Goal: Use online tool/utility

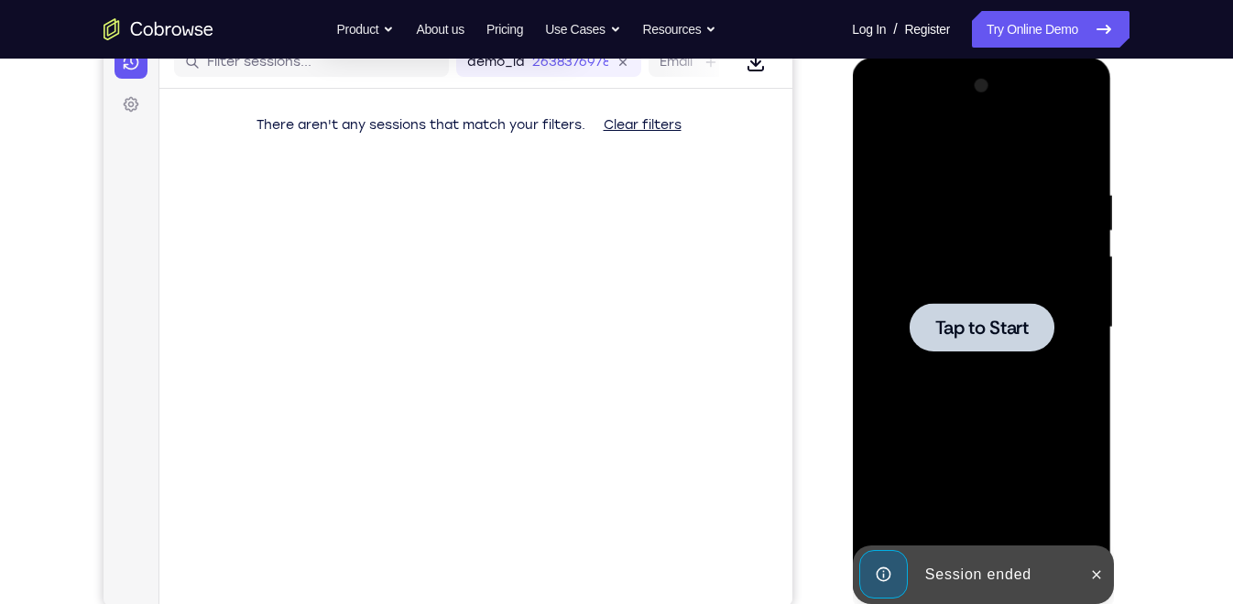
scroll to position [245, 0]
click at [954, 319] on span "Tap to Start" at bounding box center [980, 328] width 93 height 18
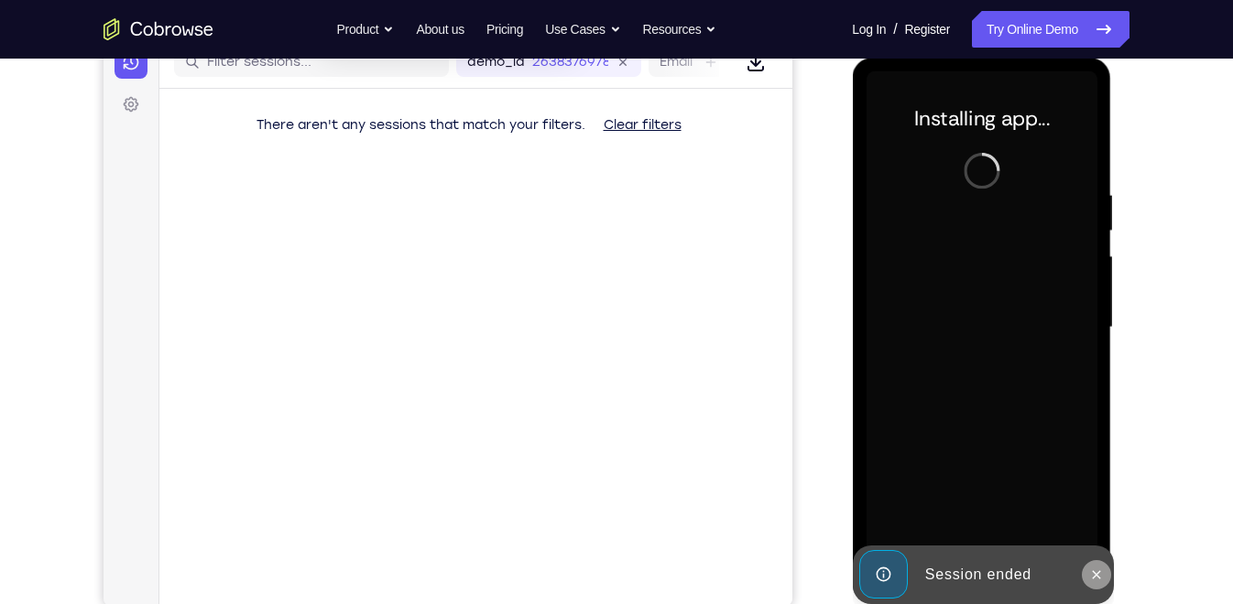
click at [1093, 582] on button at bounding box center [1095, 574] width 29 height 29
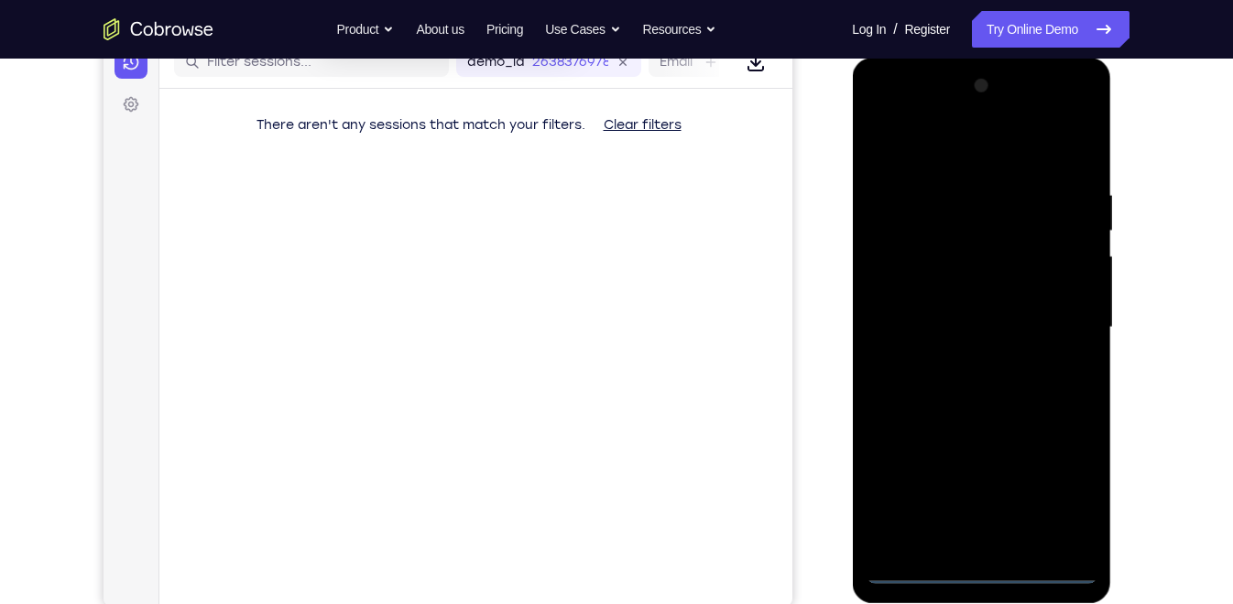
click at [984, 573] on div at bounding box center [980, 327] width 231 height 513
click at [1062, 491] on div at bounding box center [980, 327] width 231 height 513
click at [882, 109] on div at bounding box center [980, 327] width 231 height 513
click at [1052, 329] on div at bounding box center [980, 327] width 231 height 513
click at [961, 362] on div at bounding box center [980, 327] width 231 height 513
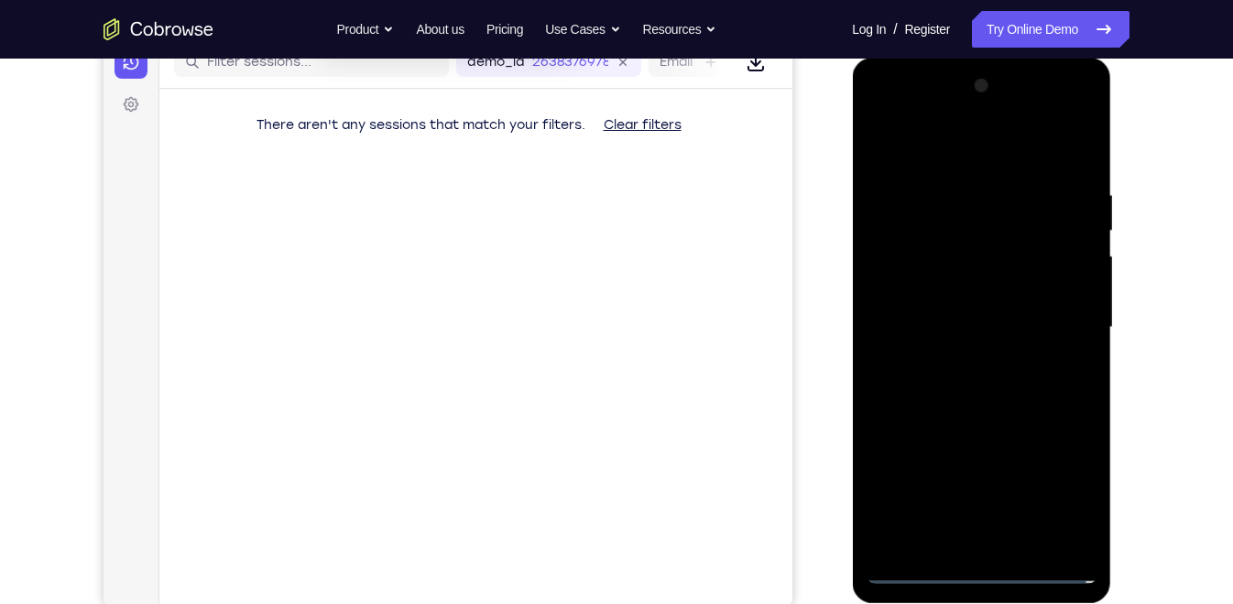
click at [941, 310] on div at bounding box center [980, 327] width 231 height 513
click at [950, 288] on div at bounding box center [980, 327] width 231 height 513
click at [956, 320] on div at bounding box center [980, 327] width 231 height 513
click at [985, 381] on div at bounding box center [980, 327] width 231 height 513
click at [949, 382] on div at bounding box center [980, 327] width 231 height 513
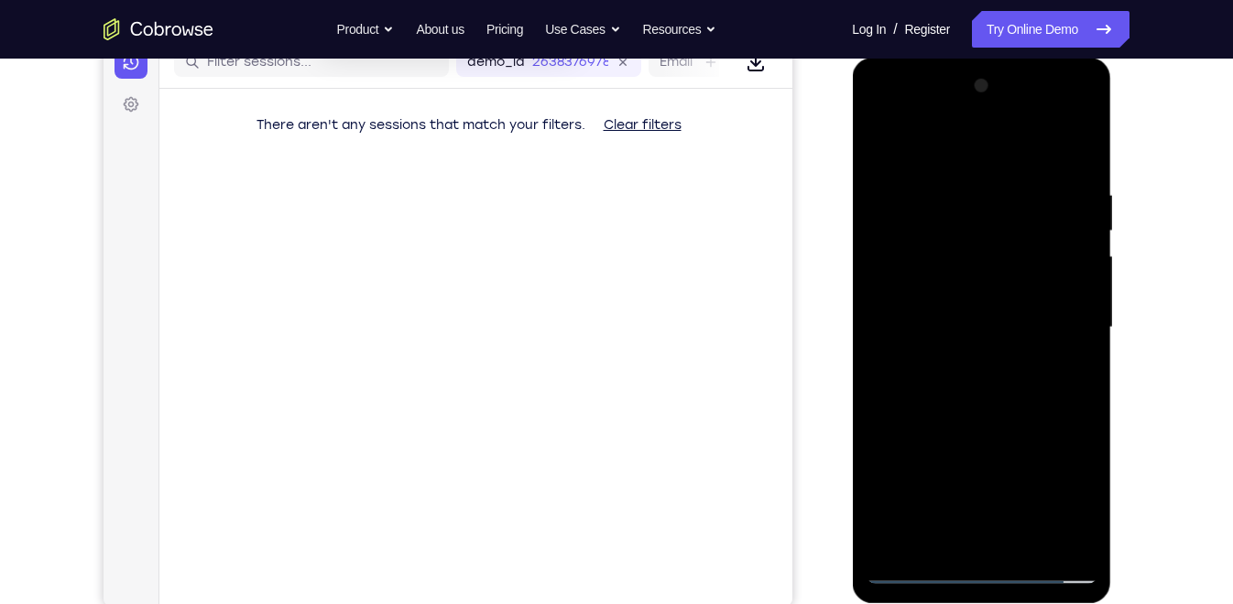
click at [951, 387] on div at bounding box center [980, 327] width 231 height 513
click at [1071, 169] on div at bounding box center [980, 327] width 231 height 513
click at [1022, 538] on div at bounding box center [980, 327] width 231 height 513
click at [1085, 519] on div at bounding box center [980, 327] width 231 height 513
click at [977, 421] on div at bounding box center [980, 327] width 231 height 513
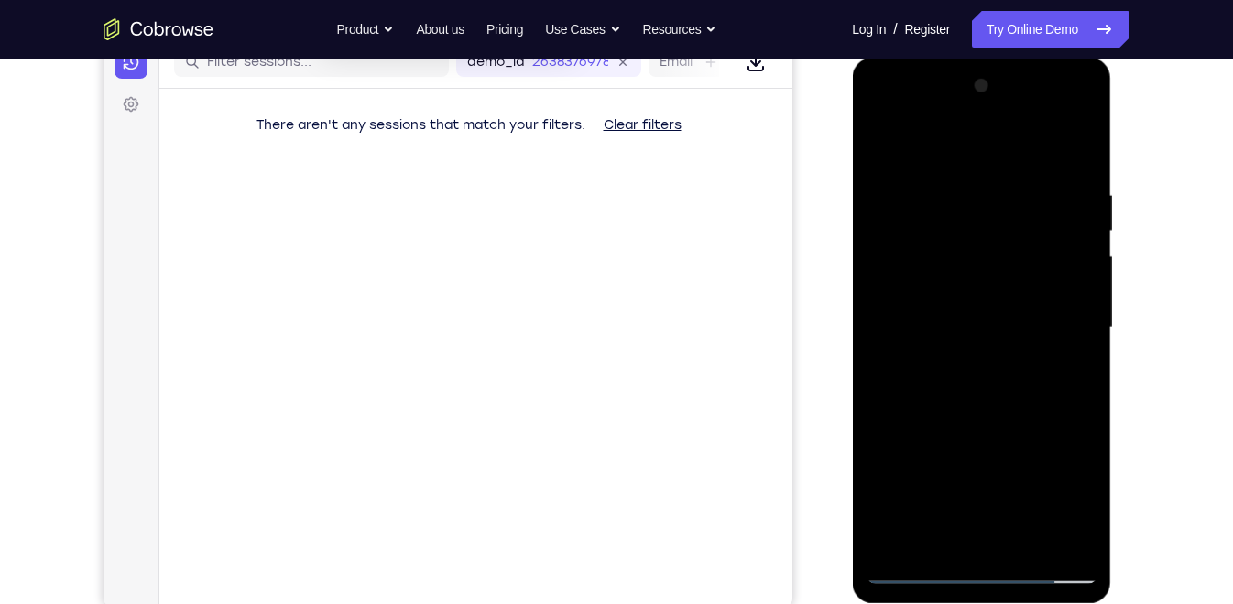
click at [977, 421] on div at bounding box center [980, 327] width 231 height 513
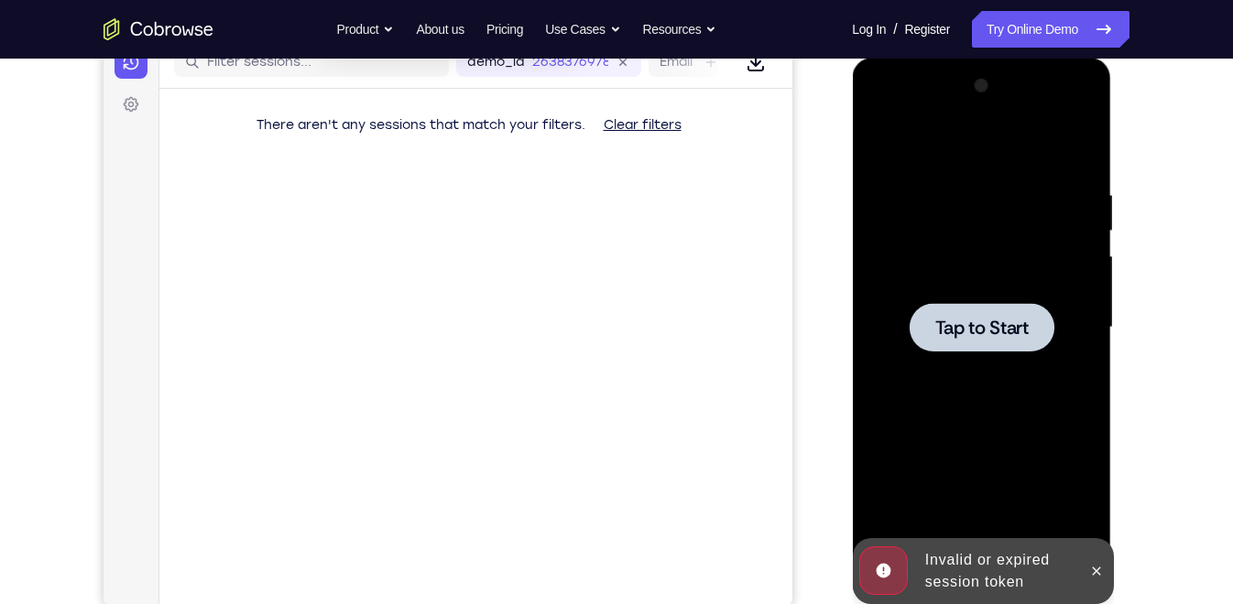
click at [983, 332] on span "Tap to Start" at bounding box center [980, 328] width 93 height 18
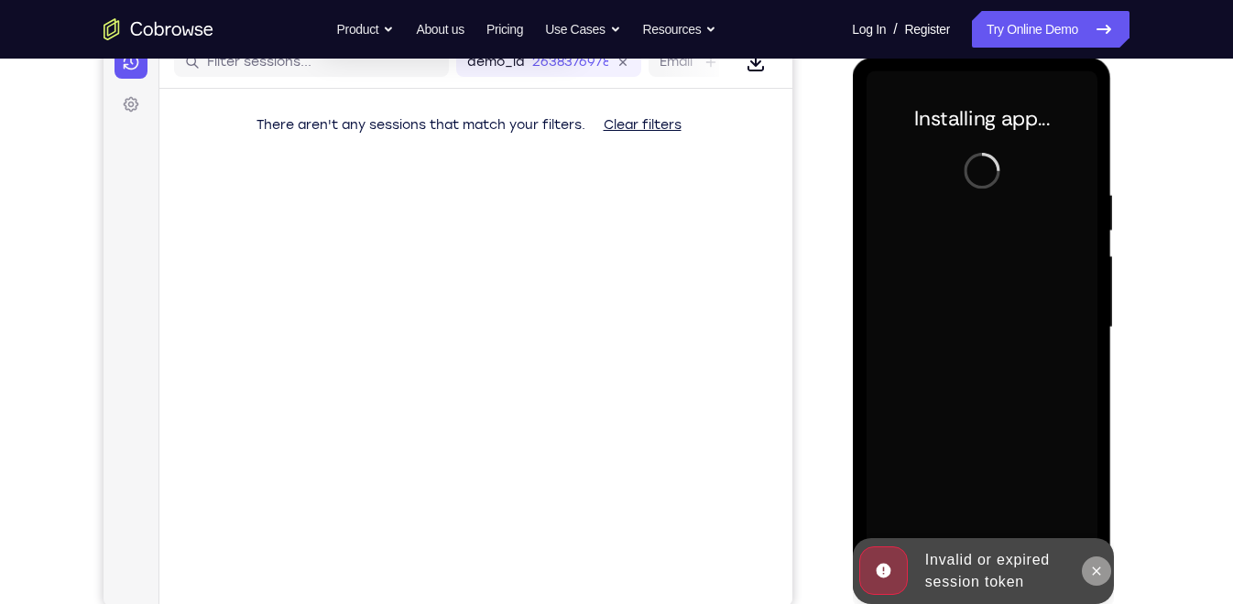
click at [1099, 571] on icon at bounding box center [1095, 571] width 15 height 15
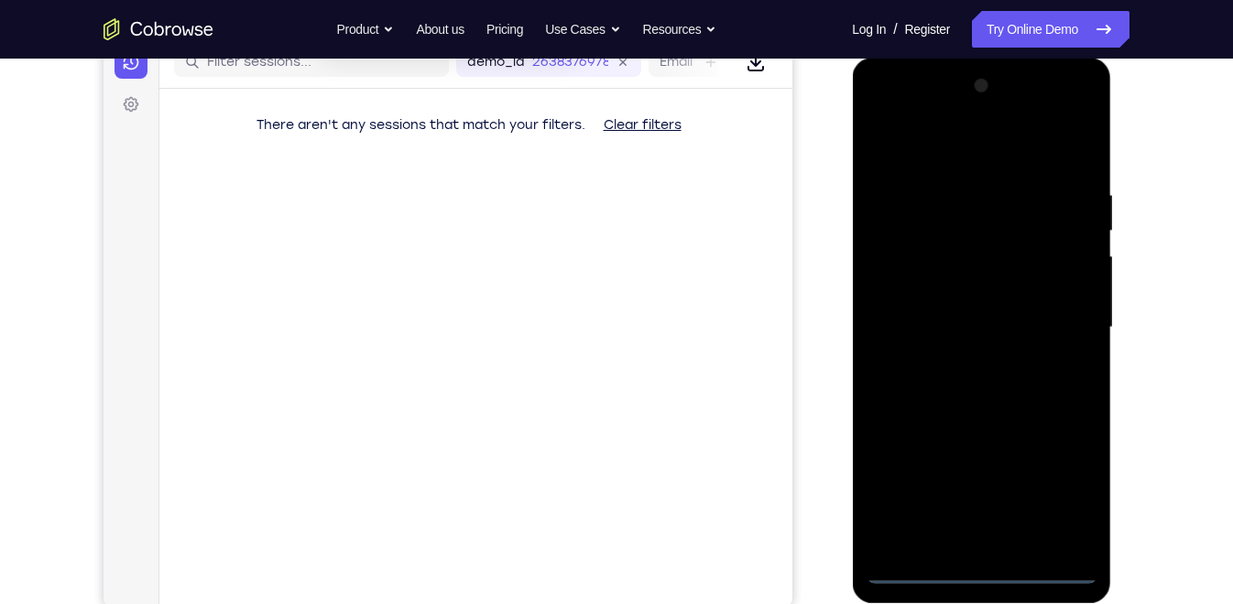
click at [982, 571] on div at bounding box center [980, 327] width 231 height 513
click at [1059, 487] on div at bounding box center [980, 327] width 231 height 513
click at [883, 113] on div at bounding box center [980, 327] width 231 height 513
click at [1059, 332] on div at bounding box center [980, 327] width 231 height 513
click at [962, 542] on div at bounding box center [980, 327] width 231 height 513
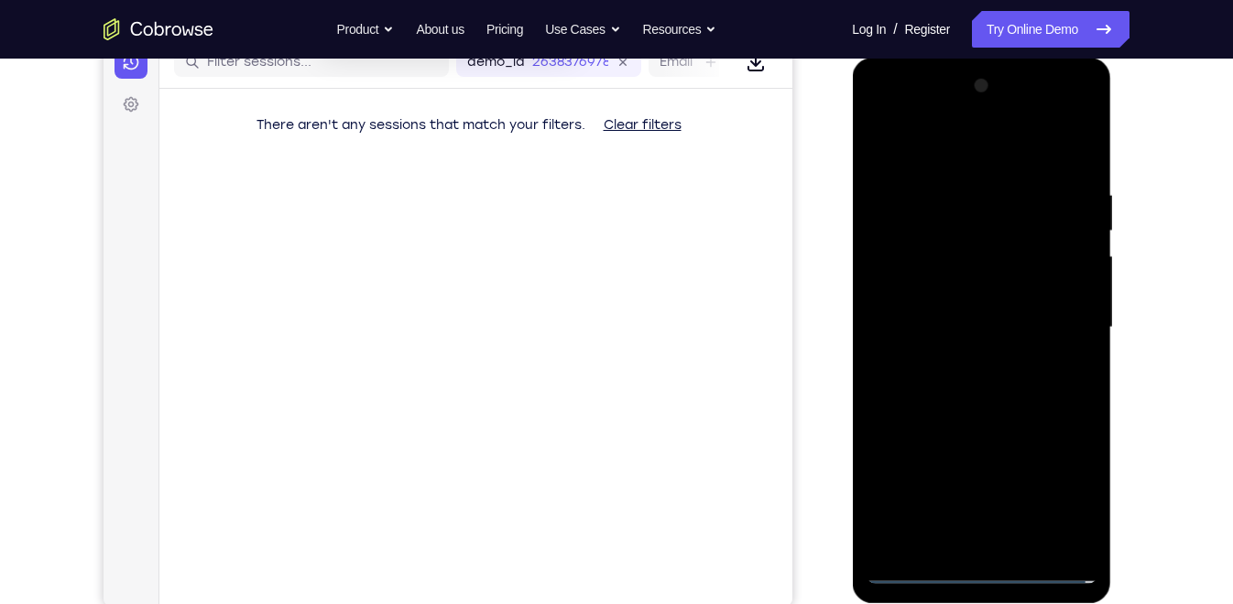
click at [921, 314] on div at bounding box center [980, 327] width 231 height 513
click at [925, 282] on div at bounding box center [980, 327] width 231 height 513
click at [945, 329] on div at bounding box center [980, 327] width 231 height 513
click at [974, 390] on div at bounding box center [980, 327] width 231 height 513
click at [973, 382] on div at bounding box center [980, 327] width 231 height 513
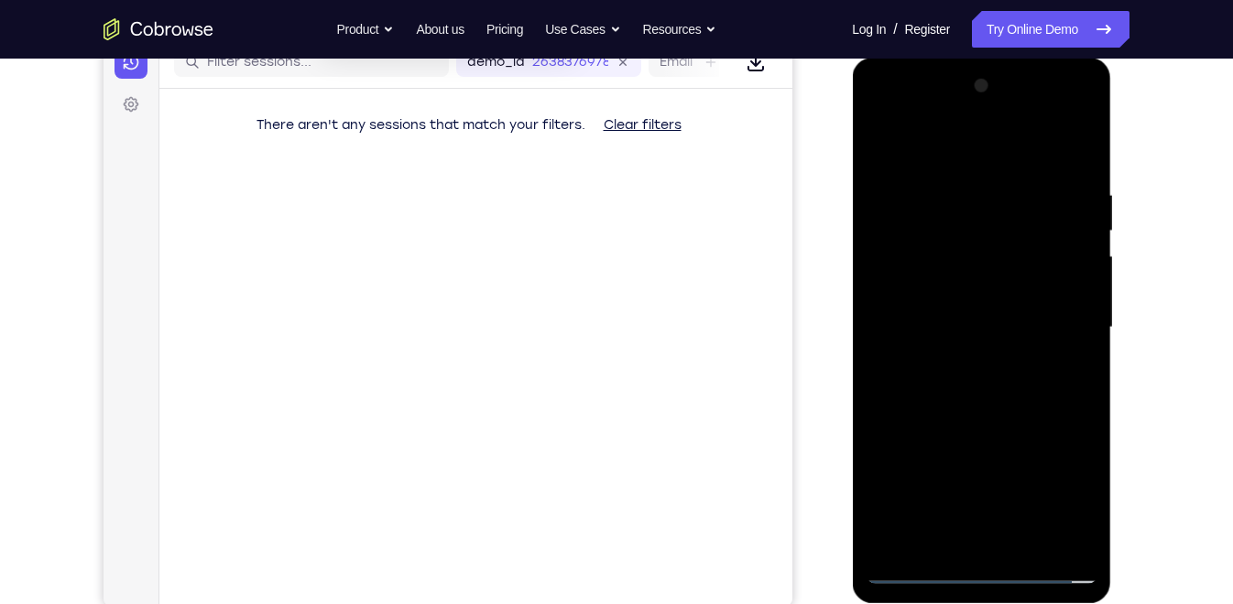
click at [1029, 146] on div at bounding box center [980, 327] width 231 height 513
click at [975, 180] on div at bounding box center [980, 327] width 231 height 513
click at [900, 393] on div at bounding box center [980, 327] width 231 height 513
click at [982, 406] on div at bounding box center [980, 327] width 231 height 513
click at [1024, 540] on div at bounding box center [980, 327] width 231 height 513
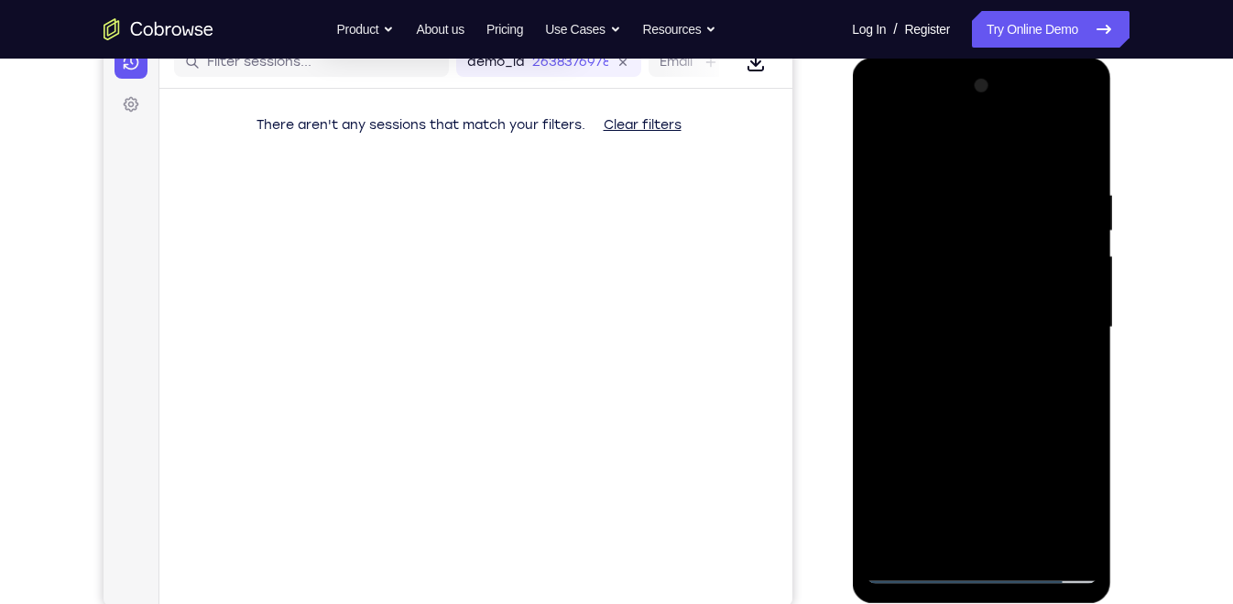
click at [970, 423] on div at bounding box center [980, 327] width 231 height 513
click at [938, 276] on div at bounding box center [980, 327] width 231 height 513
click at [876, 151] on div at bounding box center [980, 327] width 231 height 513
click at [886, 132] on div at bounding box center [980, 327] width 231 height 513
click at [1027, 540] on div at bounding box center [980, 327] width 231 height 513
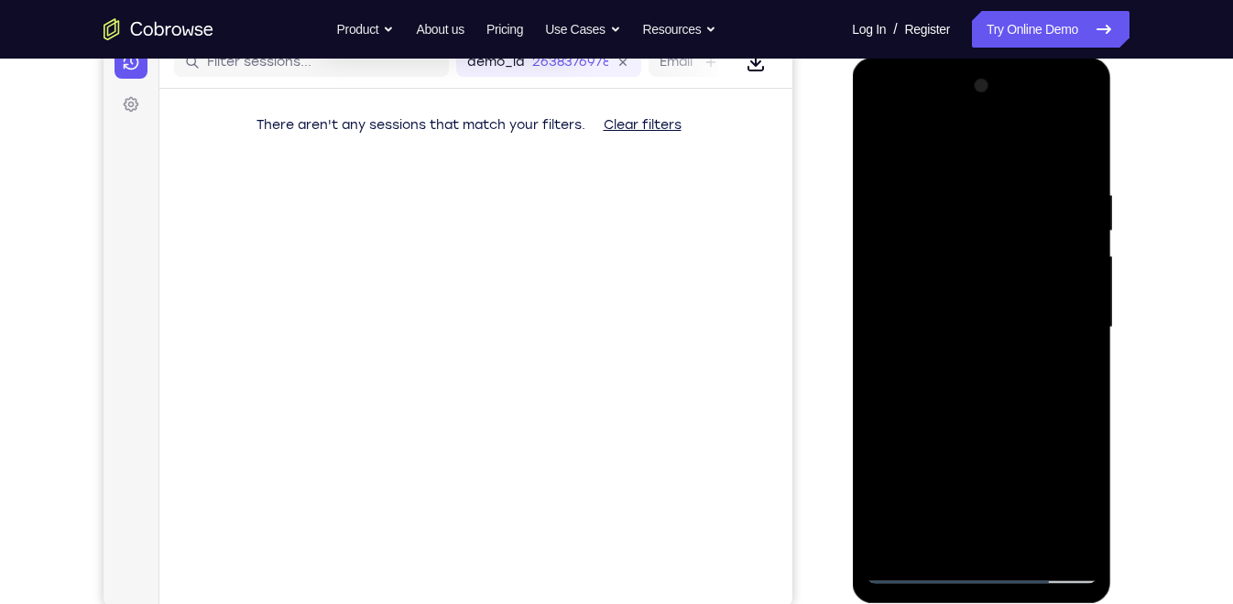
click at [1017, 195] on div at bounding box center [980, 327] width 231 height 513
click at [1004, 382] on div at bounding box center [980, 327] width 231 height 513
click at [881, 144] on div at bounding box center [980, 327] width 231 height 513
click at [949, 174] on div at bounding box center [980, 327] width 231 height 513
click at [1085, 362] on div at bounding box center [980, 327] width 231 height 513
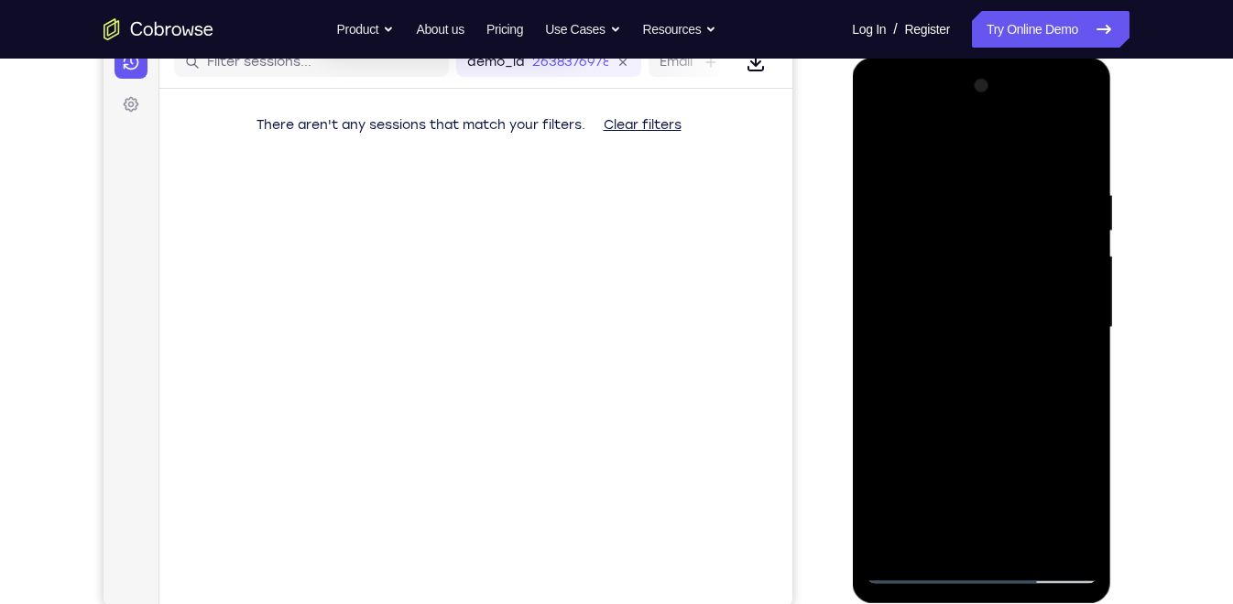
click at [884, 320] on div at bounding box center [980, 327] width 231 height 513
click at [1082, 316] on div at bounding box center [980, 327] width 231 height 513
click at [880, 427] on div at bounding box center [980, 327] width 231 height 513
drag, startPoint x: 923, startPoint y: 359, endPoint x: 1251, endPoint y: 299, distance: 333.4
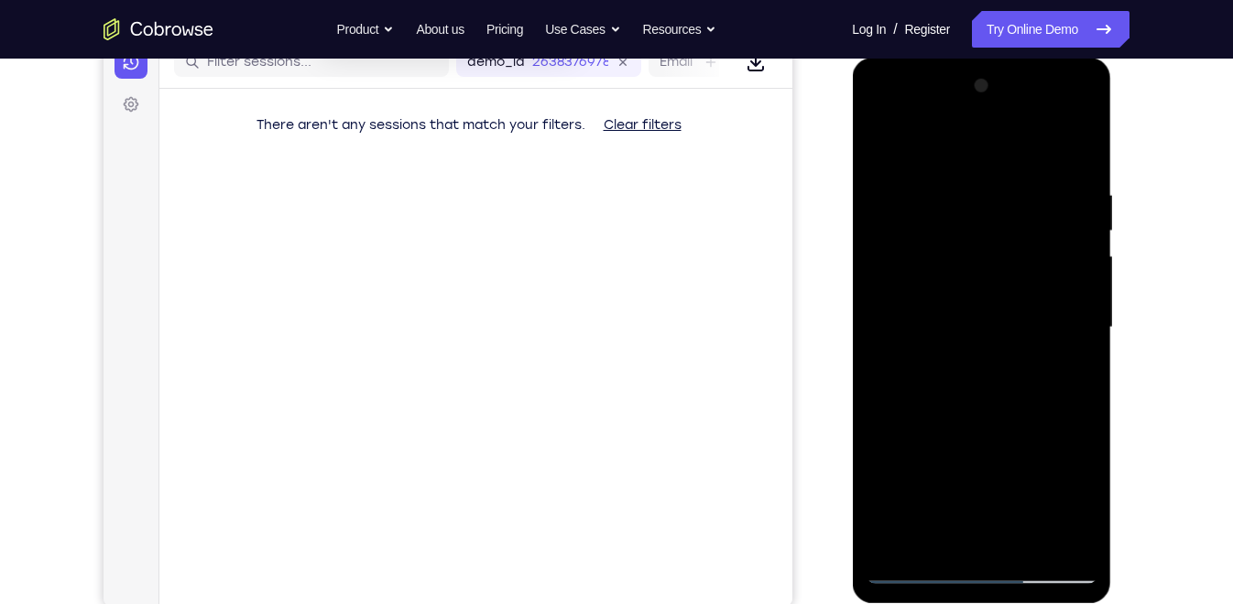
click at [1113, 299] on html "Online web based iOS Simulators and Android Emulators. Run iPhone, iPad, Mobile…" at bounding box center [982, 332] width 261 height 549
click at [1052, 532] on div at bounding box center [980, 327] width 231 height 513
drag, startPoint x: 1081, startPoint y: 452, endPoint x: 610, endPoint y: 453, distance: 470.7
click at [852, 453] on html "Online web based iOS Simulators and Android Emulators. Run iPhone, iPad, Mobile…" at bounding box center [982, 332] width 261 height 549
drag, startPoint x: 1073, startPoint y: 387, endPoint x: 726, endPoint y: 375, distance: 347.3
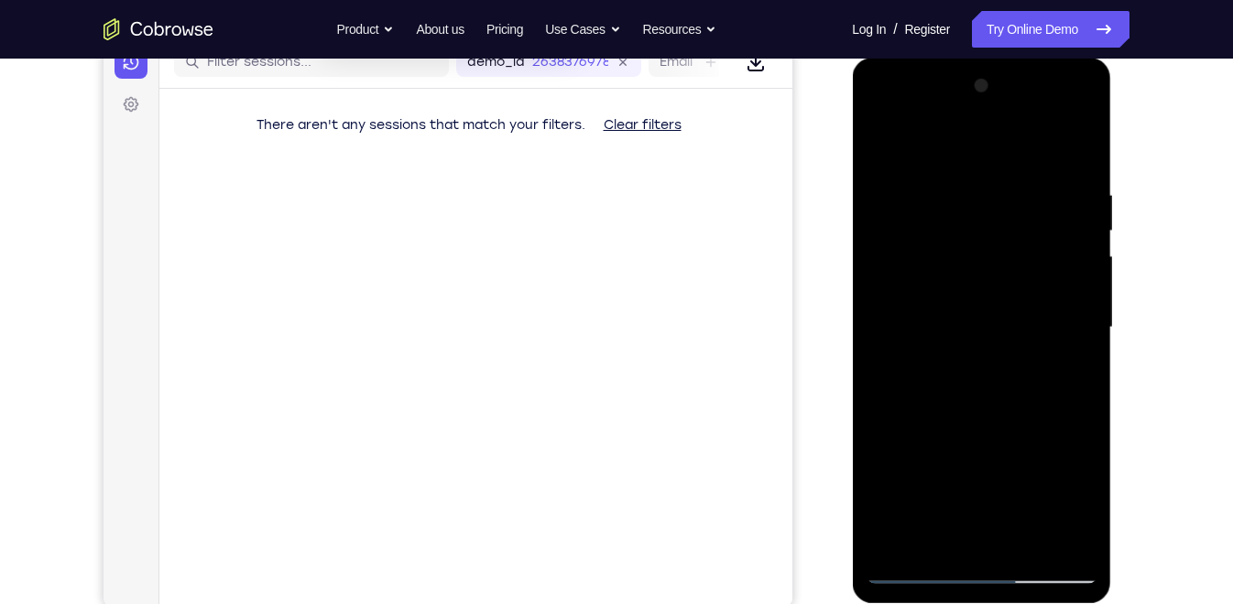
click at [852, 375] on html "Online web based iOS Simulators and Android Emulators. Run iPhone, iPad, Mobile…" at bounding box center [982, 332] width 261 height 549
click at [1075, 147] on div at bounding box center [980, 327] width 231 height 513
click at [1077, 150] on div at bounding box center [980, 327] width 231 height 513
click at [1082, 212] on div at bounding box center [980, 327] width 231 height 513
drag, startPoint x: 1053, startPoint y: 186, endPoint x: 879, endPoint y: 162, distance: 175.6
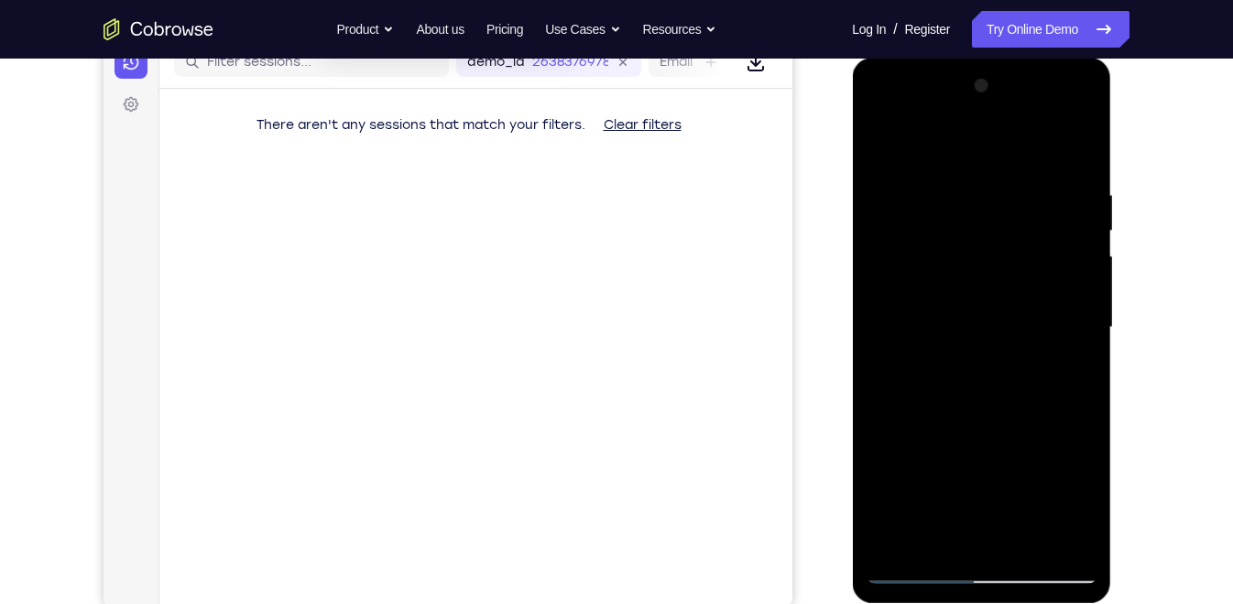
click at [879, 162] on div at bounding box center [980, 327] width 231 height 513
click at [1077, 147] on div at bounding box center [980, 327] width 231 height 513
drag, startPoint x: 1022, startPoint y: 408, endPoint x: 1009, endPoint y: 240, distance: 168.1
click at [1009, 240] on div at bounding box center [980, 327] width 231 height 513
click at [1027, 545] on div at bounding box center [980, 327] width 231 height 513
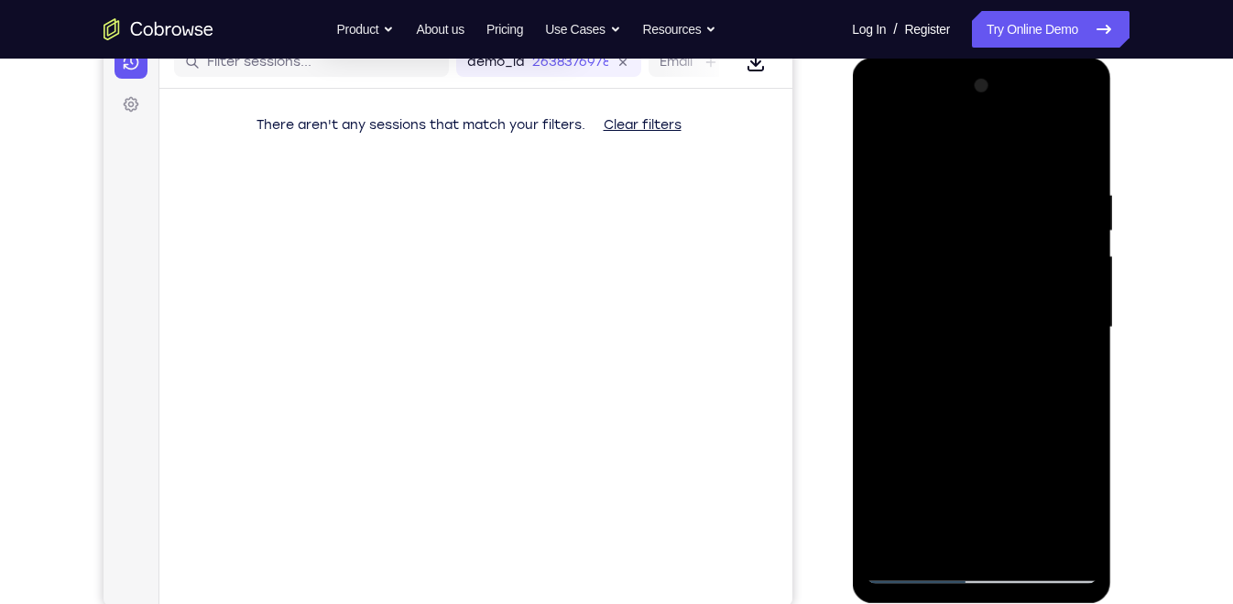
click at [886, 136] on div at bounding box center [980, 327] width 231 height 513
click at [1088, 520] on div at bounding box center [980, 327] width 231 height 513
drag, startPoint x: 985, startPoint y: 445, endPoint x: 957, endPoint y: 215, distance: 231.6
click at [957, 215] on div at bounding box center [980, 327] width 231 height 513
drag, startPoint x: 973, startPoint y: 372, endPoint x: 955, endPoint y: 191, distance: 181.3
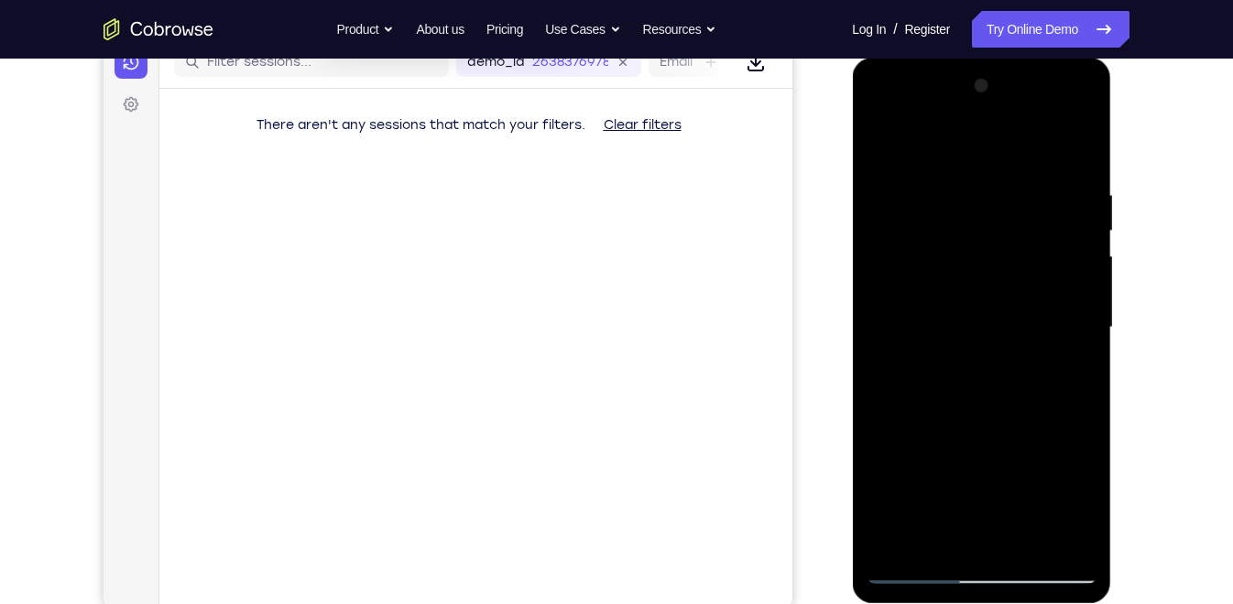
click at [955, 191] on div at bounding box center [980, 327] width 231 height 513
click at [1082, 357] on div at bounding box center [980, 327] width 231 height 513
click at [877, 356] on div at bounding box center [980, 327] width 231 height 513
click at [1085, 352] on div at bounding box center [980, 327] width 231 height 513
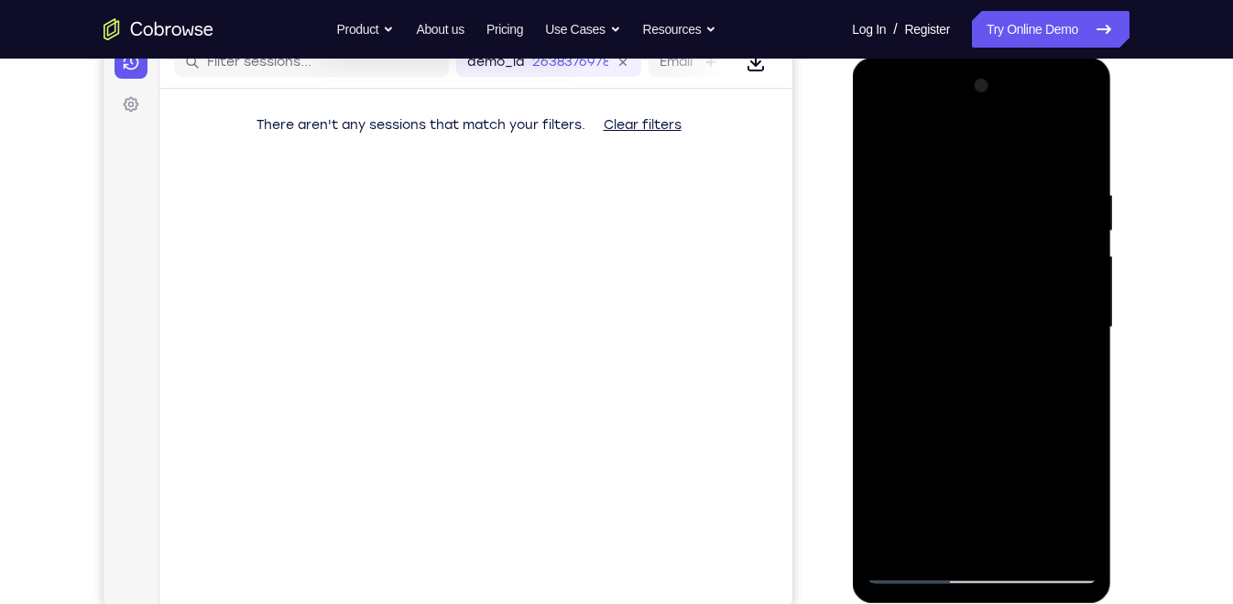
click at [1085, 352] on div at bounding box center [980, 327] width 231 height 513
drag, startPoint x: 994, startPoint y: 419, endPoint x: 977, endPoint y: 179, distance: 240.5
click at [977, 179] on div at bounding box center [980, 327] width 231 height 513
drag, startPoint x: 962, startPoint y: 372, endPoint x: 962, endPoint y: 144, distance: 228.0
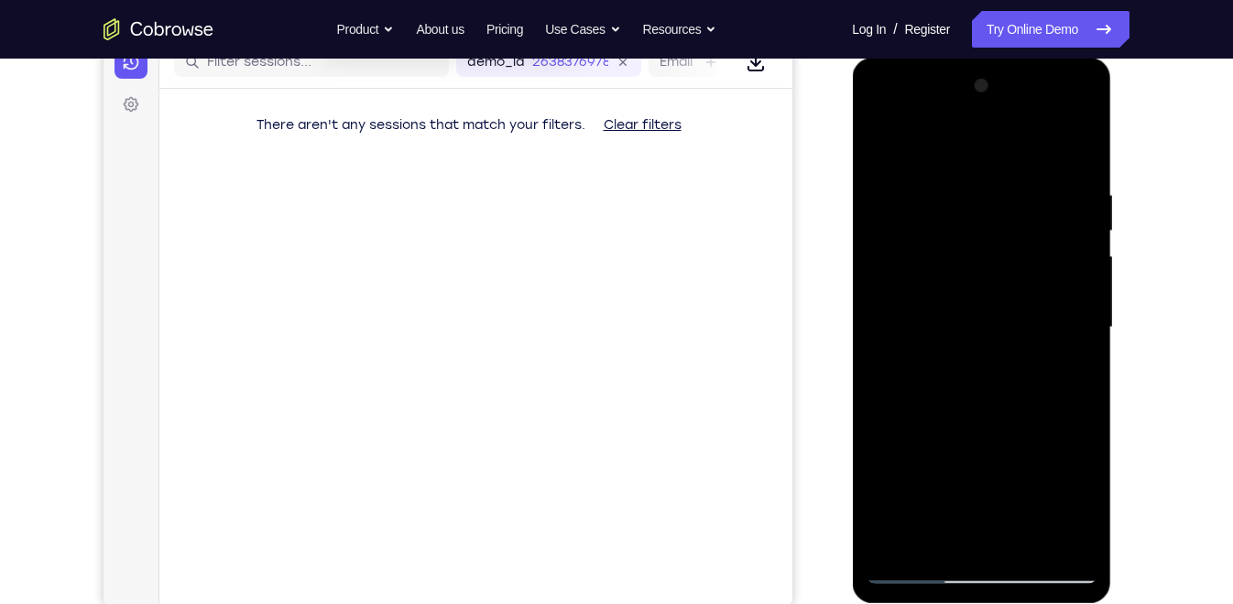
click at [962, 144] on div at bounding box center [980, 327] width 231 height 513
drag, startPoint x: 980, startPoint y: 403, endPoint x: 964, endPoint y: 101, distance: 302.6
click at [964, 101] on div at bounding box center [980, 327] width 231 height 513
drag, startPoint x: 978, startPoint y: 441, endPoint x: 978, endPoint y: 232, distance: 209.7
click at [978, 232] on div at bounding box center [980, 327] width 231 height 513
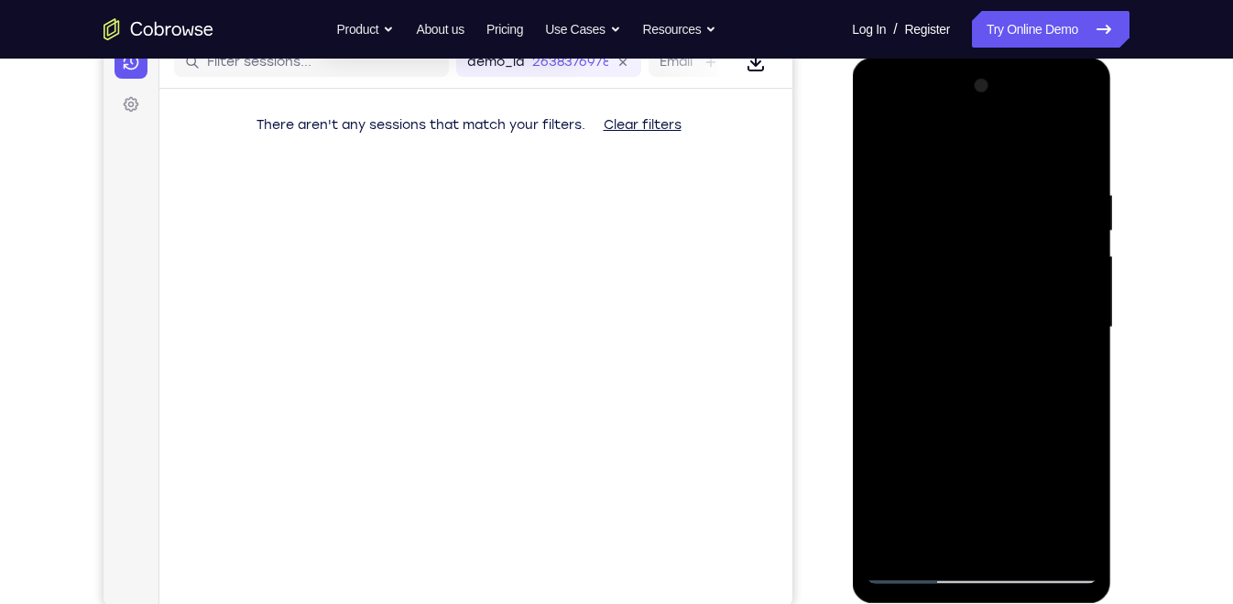
click at [1083, 381] on div at bounding box center [980, 327] width 231 height 513
drag, startPoint x: 995, startPoint y: 427, endPoint x: 991, endPoint y: 312, distance: 114.6
click at [991, 312] on div at bounding box center [980, 327] width 231 height 513
click at [1085, 275] on div at bounding box center [980, 327] width 231 height 513
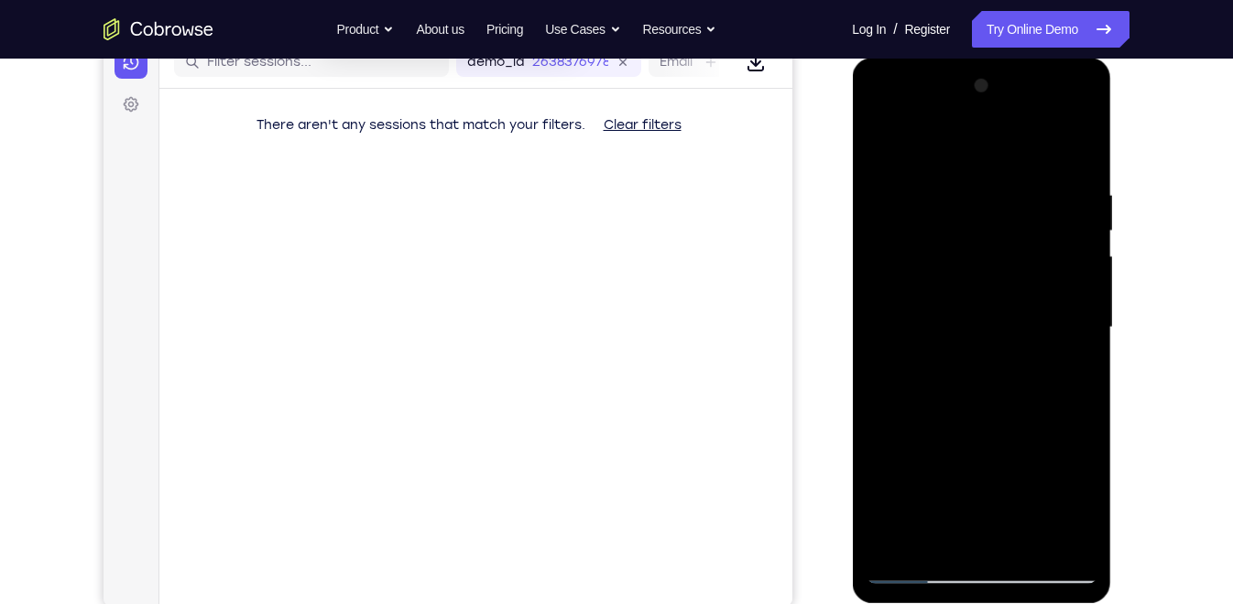
click at [1085, 275] on div at bounding box center [980, 327] width 231 height 513
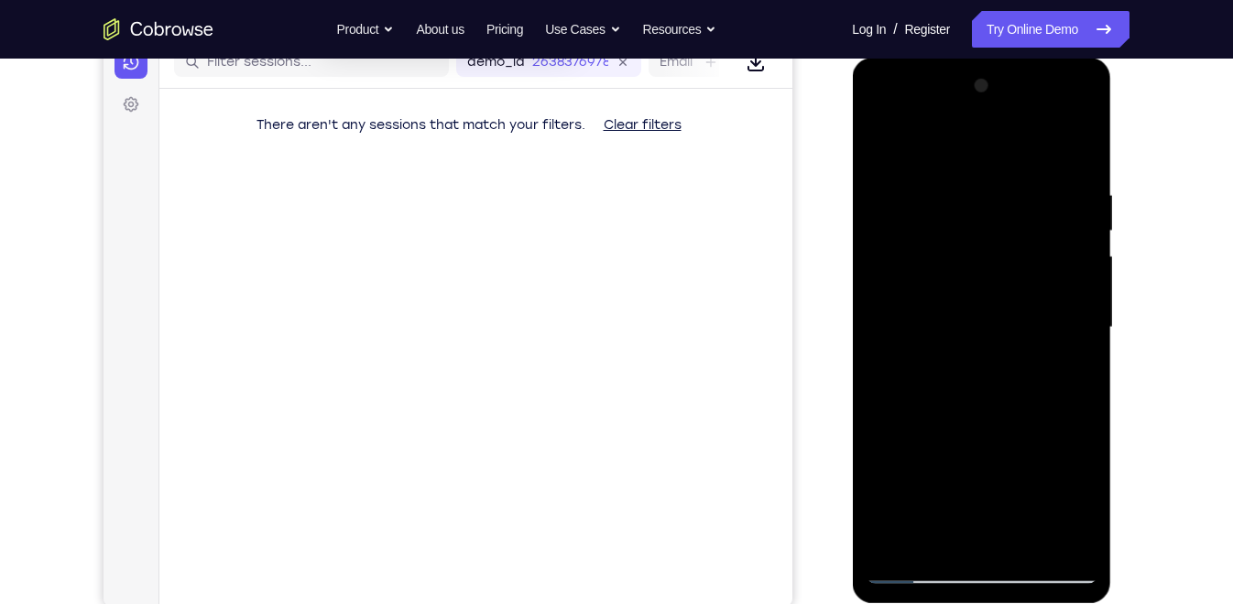
drag, startPoint x: 949, startPoint y: 446, endPoint x: 973, endPoint y: 657, distance: 212.0
click at [973, 603] on html "Online web based iOS Simulators and Android Emulators. Run iPhone, iPad, Mobile…" at bounding box center [982, 332] width 261 height 549
drag, startPoint x: 1010, startPoint y: 190, endPoint x: 967, endPoint y: 549, distance: 361.6
click at [967, 549] on div at bounding box center [980, 327] width 231 height 513
drag, startPoint x: 980, startPoint y: 259, endPoint x: 1060, endPoint y: 657, distance: 405.4
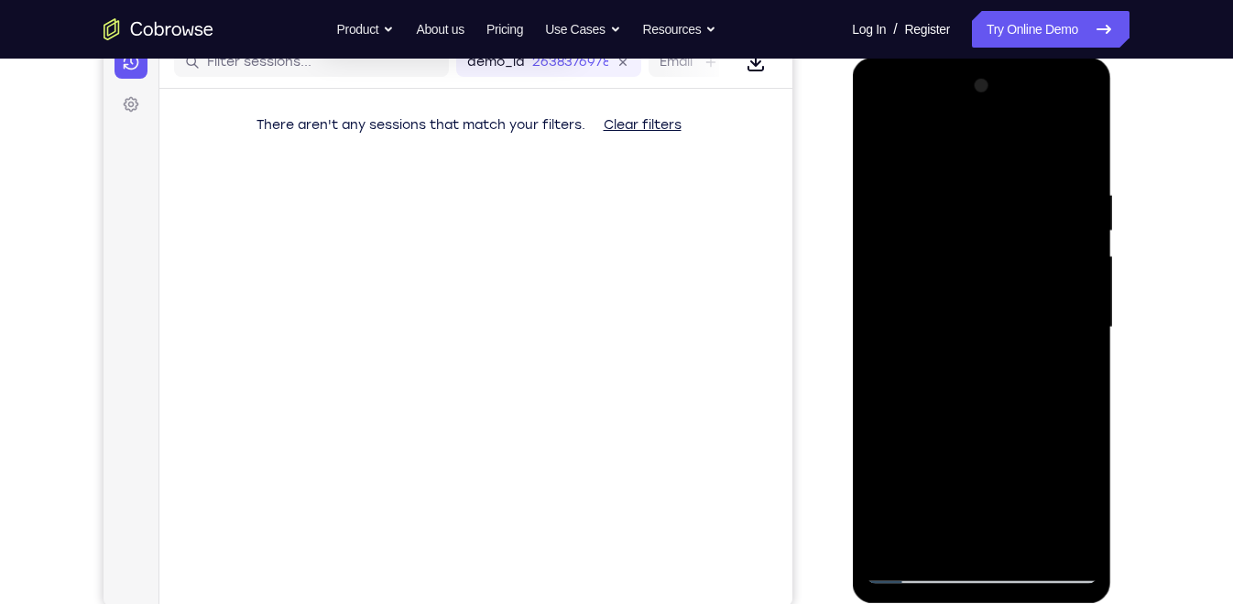
click at [1060, 603] on html "Online web based iOS Simulators and Android Emulators. Run iPhone, iPad, Mobile…" at bounding box center [982, 332] width 261 height 549
drag, startPoint x: 1027, startPoint y: 288, endPoint x: 1108, endPoint y: 657, distance: 377.9
click at [1108, 603] on html "Online web based iOS Simulators and Android Emulators. Run iPhone, iPad, Mobile…" at bounding box center [982, 332] width 261 height 549
drag, startPoint x: 1003, startPoint y: 245, endPoint x: 1196, endPoint y: 657, distance: 455.1
click at [1113, 603] on html "Online web based iOS Simulators and Android Emulators. Run iPhone, iPad, Mobile…" at bounding box center [982, 332] width 261 height 549
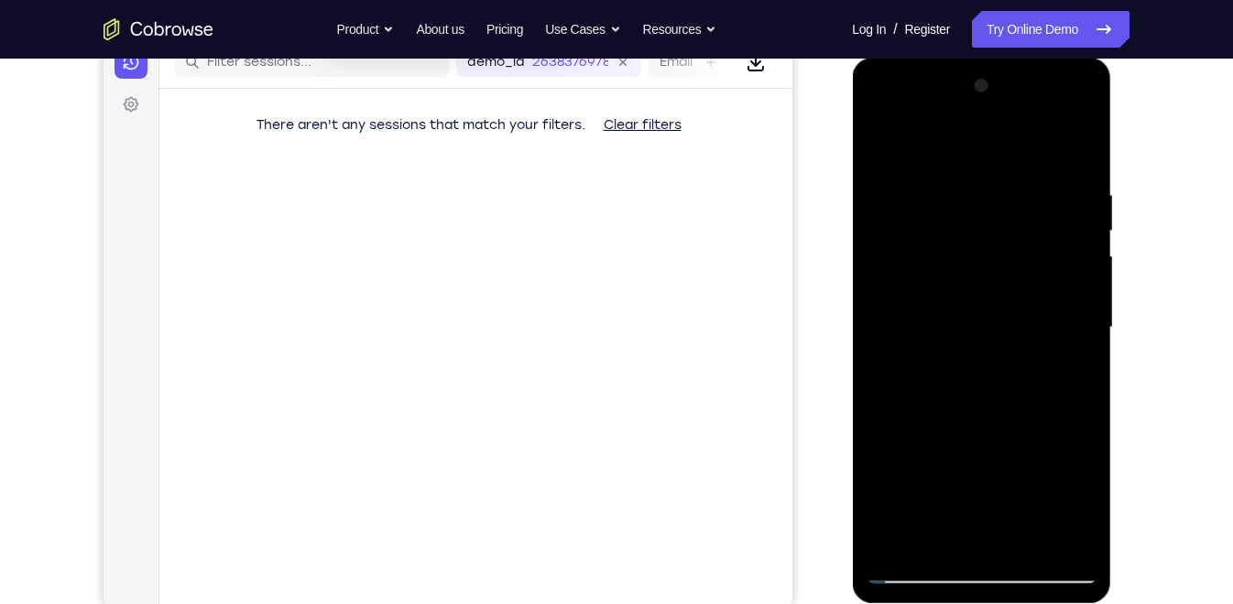
drag, startPoint x: 1050, startPoint y: 189, endPoint x: 845, endPoint y: 177, distance: 205.5
click at [852, 177] on html "Online web based iOS Simulators and Android Emulators. Run iPhone, iPad, Mobile…" at bounding box center [982, 332] width 261 height 549
drag, startPoint x: 1032, startPoint y: 175, endPoint x: 836, endPoint y: 155, distance: 197.0
click at [852, 155] on html "Online web based iOS Simulators and Android Emulators. Run iPhone, iPad, Mobile…" at bounding box center [982, 332] width 261 height 549
drag, startPoint x: 1039, startPoint y: 187, endPoint x: 813, endPoint y: 185, distance: 226.2
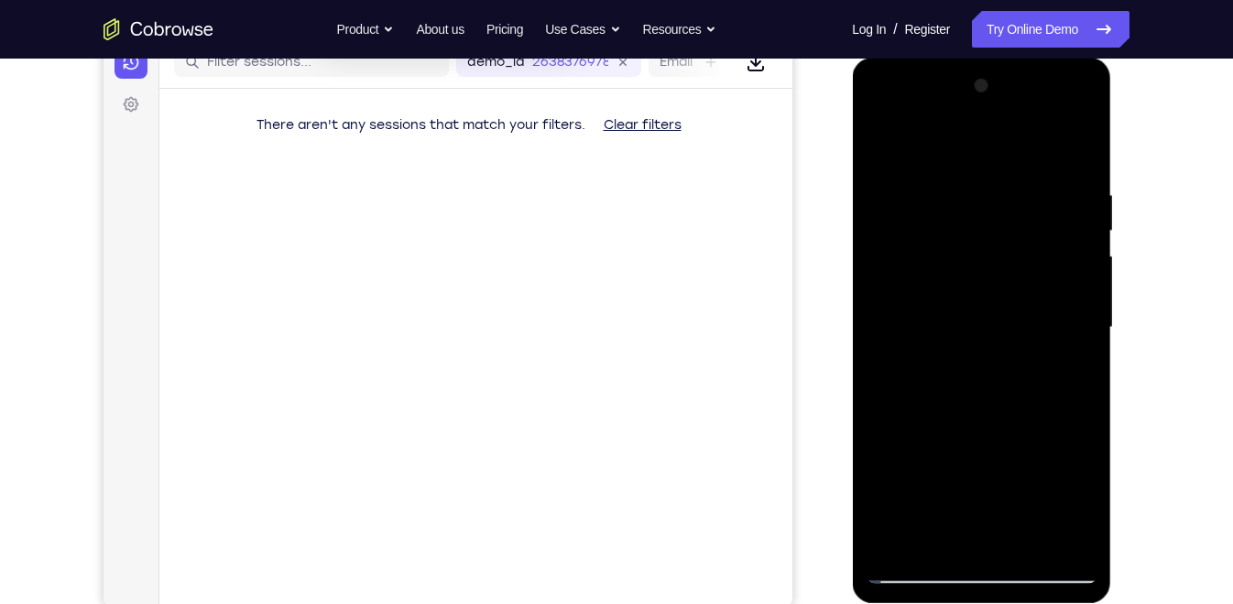
click at [852, 185] on html "Online web based iOS Simulators and Android Emulators. Run iPhone, iPad, Mobile…" at bounding box center [982, 332] width 261 height 549
drag, startPoint x: 1061, startPoint y: 194, endPoint x: 832, endPoint y: 178, distance: 230.4
click at [852, 178] on html "Online web based iOS Simulators and Android Emulators. Run iPhone, iPad, Mobile…" at bounding box center [982, 332] width 261 height 549
drag, startPoint x: 989, startPoint y: 161, endPoint x: 796, endPoint y: 223, distance: 202.7
click at [852, 223] on html "Online web based iOS Simulators and Android Emulators. Run iPhone, iPad, Mobile…" at bounding box center [982, 332] width 261 height 549
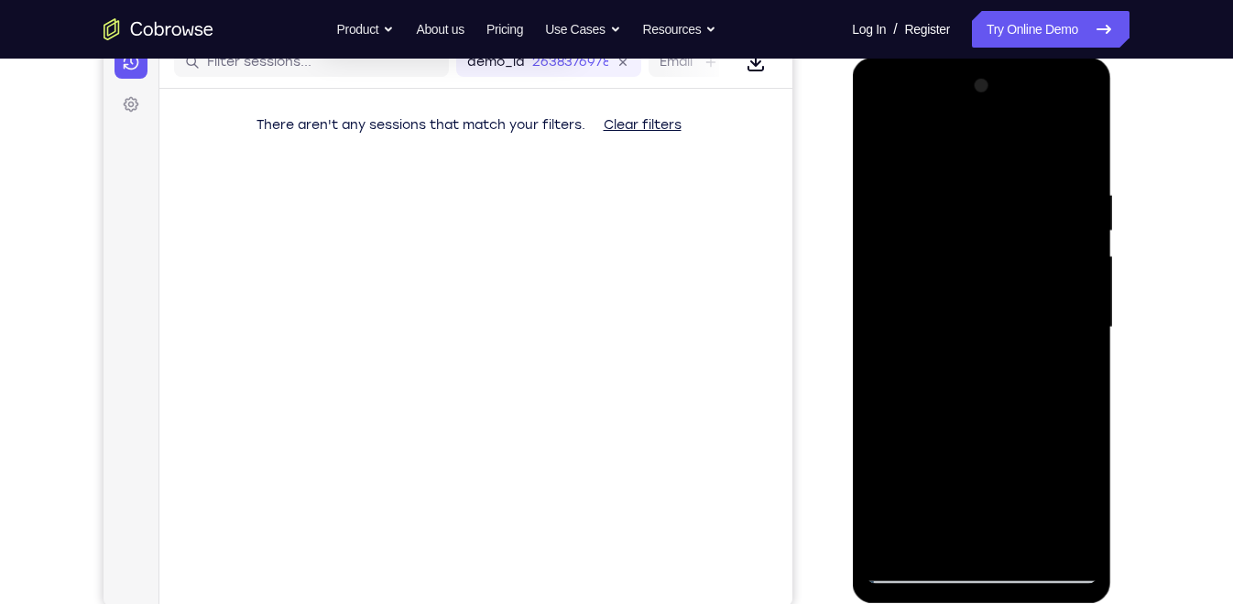
drag, startPoint x: 1042, startPoint y: 194, endPoint x: 829, endPoint y: 160, distance: 216.0
click at [852, 160] on html "Online web based iOS Simulators and Android Emulators. Run iPhone, iPad, Mobile…" at bounding box center [982, 332] width 261 height 549
click at [1082, 187] on div at bounding box center [980, 327] width 231 height 513
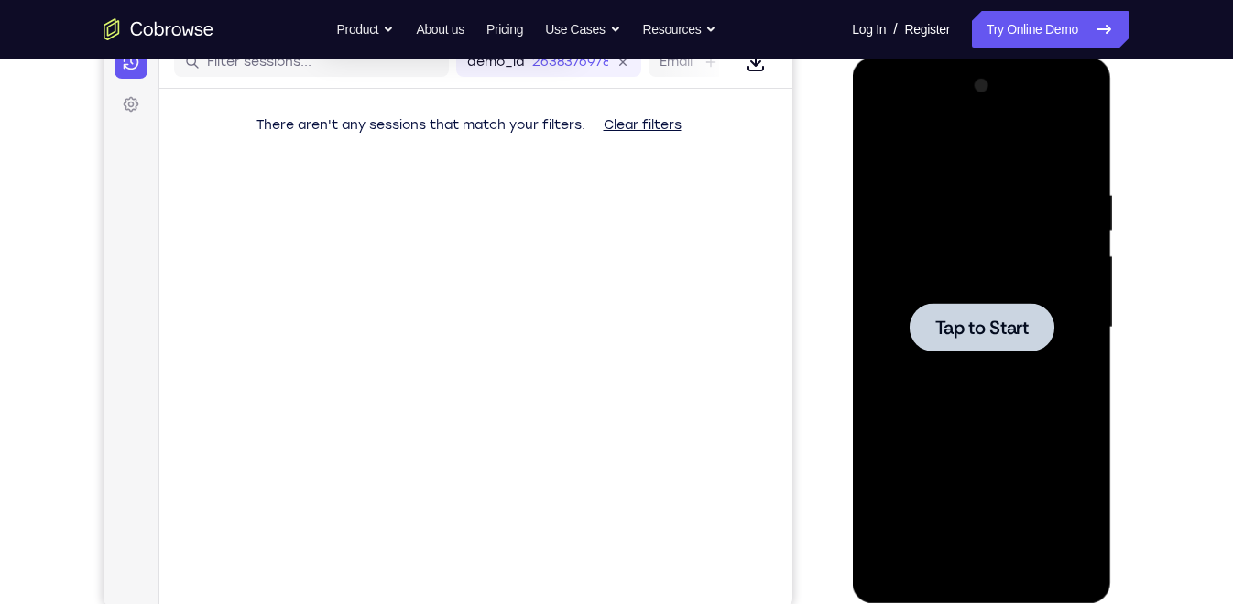
click at [964, 342] on div at bounding box center [980, 327] width 145 height 49
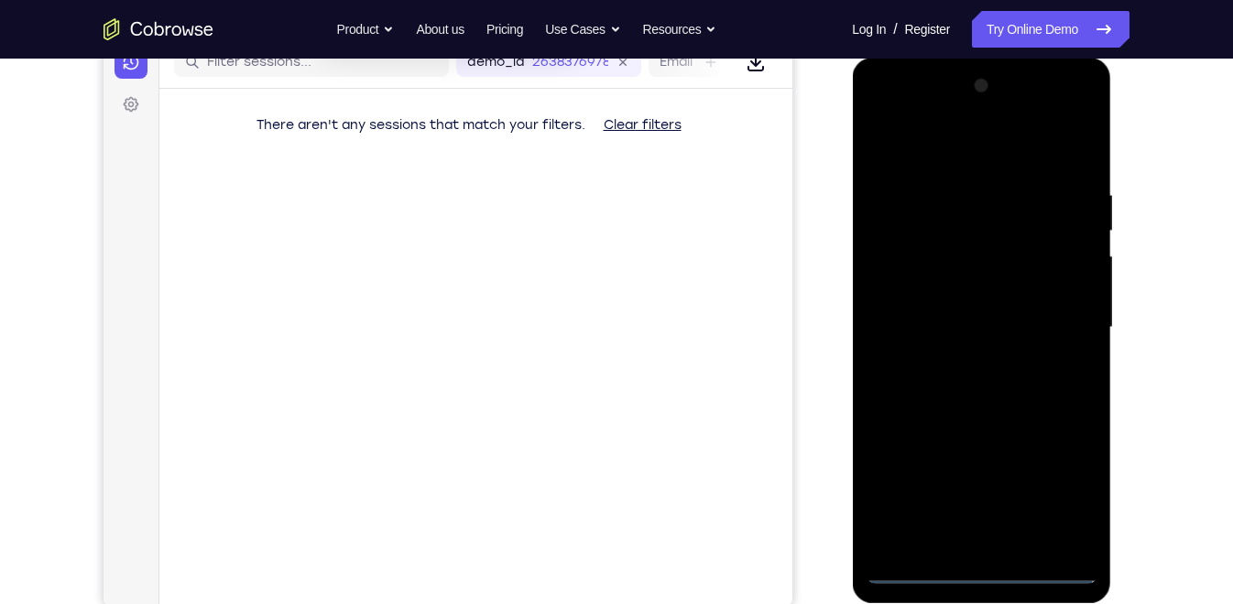
click at [983, 565] on div at bounding box center [980, 327] width 231 height 513
click at [1053, 497] on div at bounding box center [980, 327] width 231 height 513
click at [881, 114] on div at bounding box center [980, 327] width 231 height 513
click at [1059, 316] on div at bounding box center [980, 327] width 231 height 513
click at [951, 356] on div at bounding box center [980, 327] width 231 height 513
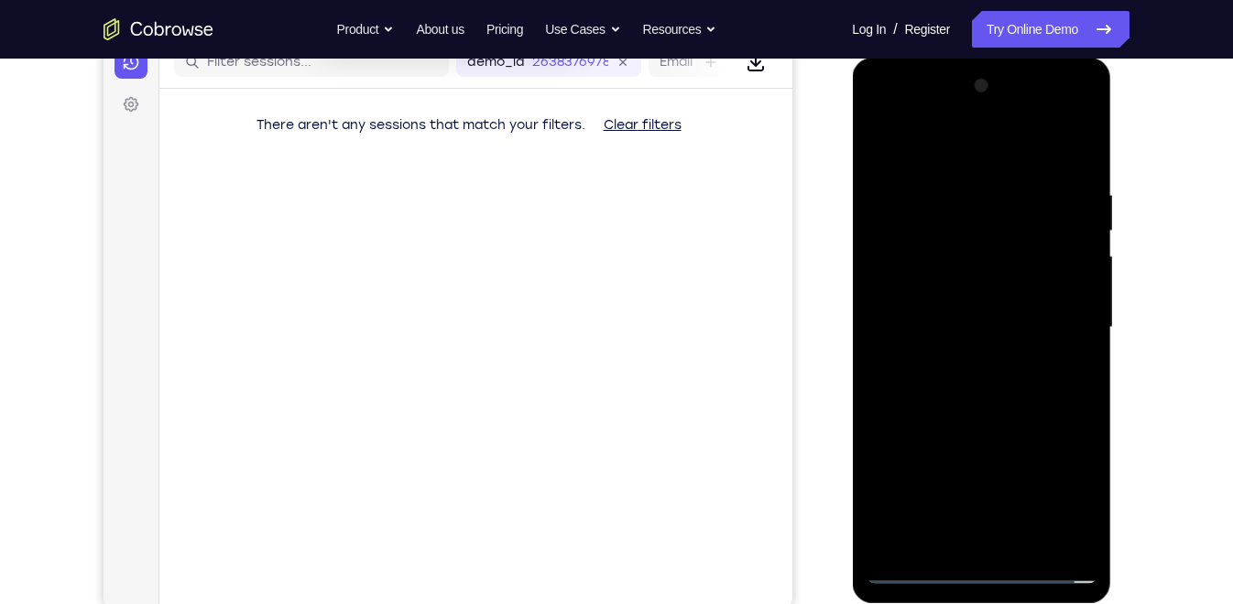
click at [965, 316] on div at bounding box center [980, 327] width 231 height 513
click at [946, 286] on div at bounding box center [980, 327] width 231 height 513
click at [933, 322] on div at bounding box center [980, 327] width 231 height 513
click at [982, 384] on div at bounding box center [980, 327] width 231 height 513
click at [949, 419] on div at bounding box center [980, 327] width 231 height 513
